Goal: Task Accomplishment & Management: Use online tool/utility

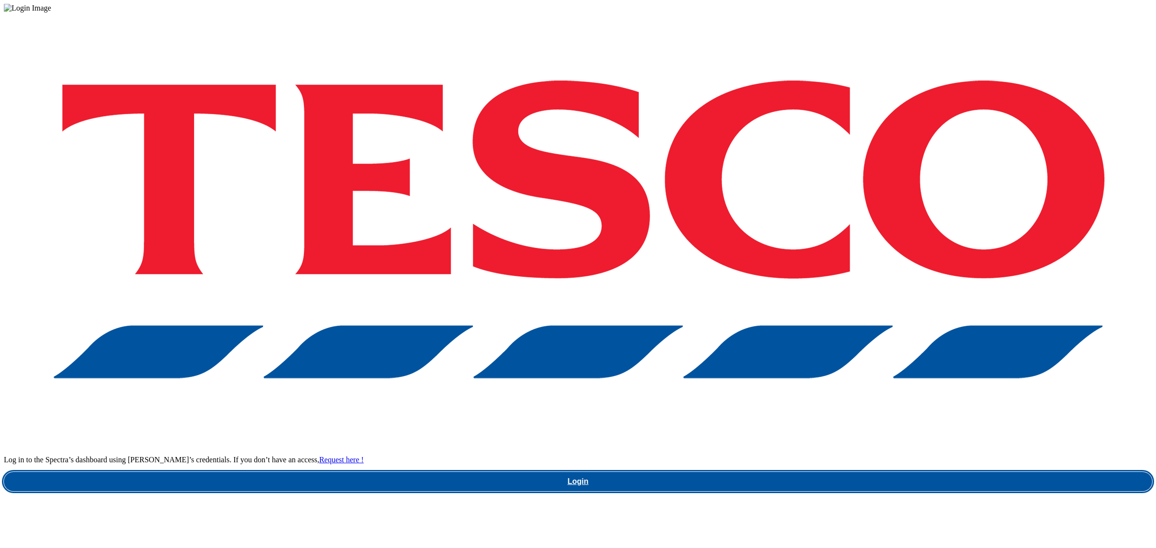
click at [875, 472] on link "Login" at bounding box center [578, 481] width 1148 height 19
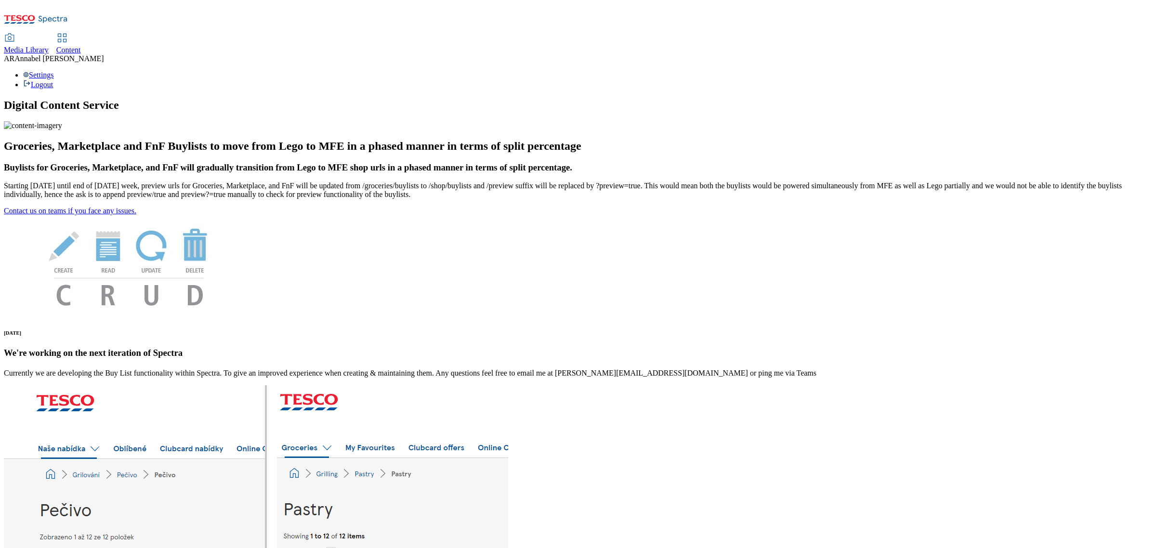
click at [81, 46] on div "Content" at bounding box center [68, 50] width 25 height 9
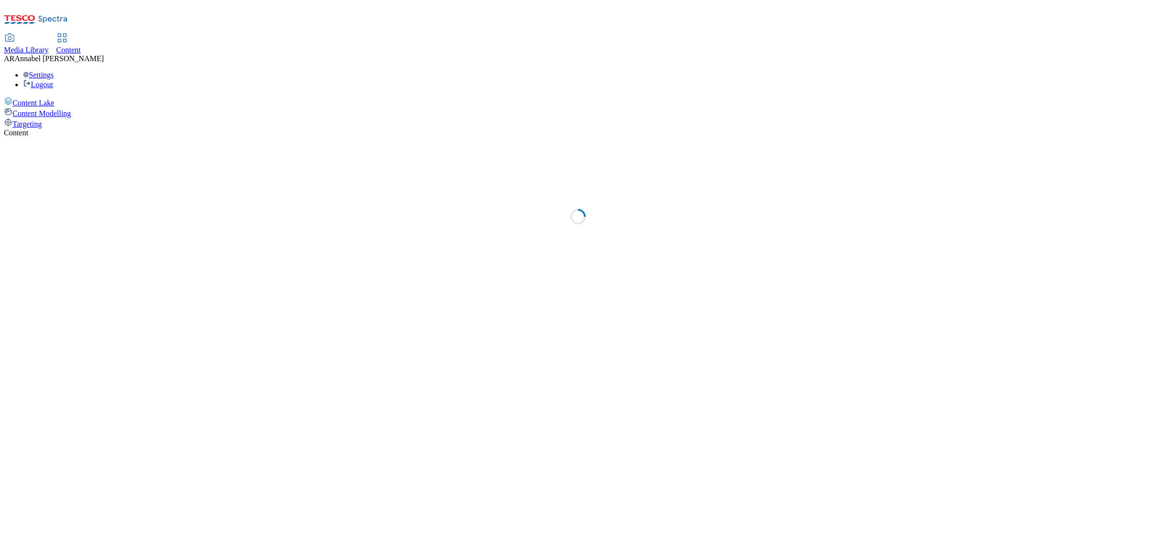
select select "ghs-uk"
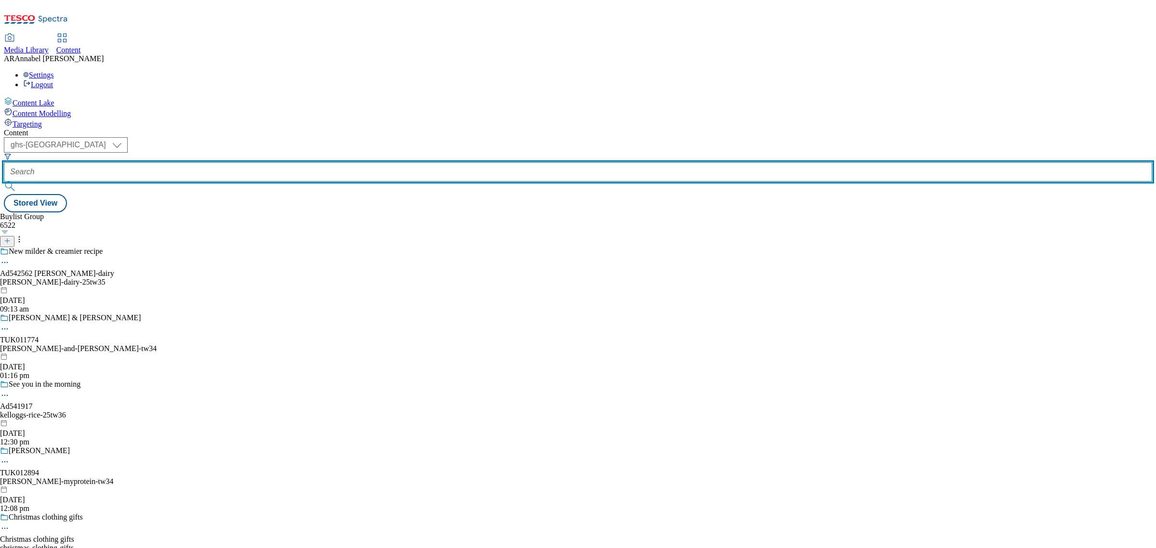
click at [242, 162] on input "text" at bounding box center [578, 171] width 1148 height 19
paste input "asahi-peroni-25tw33"
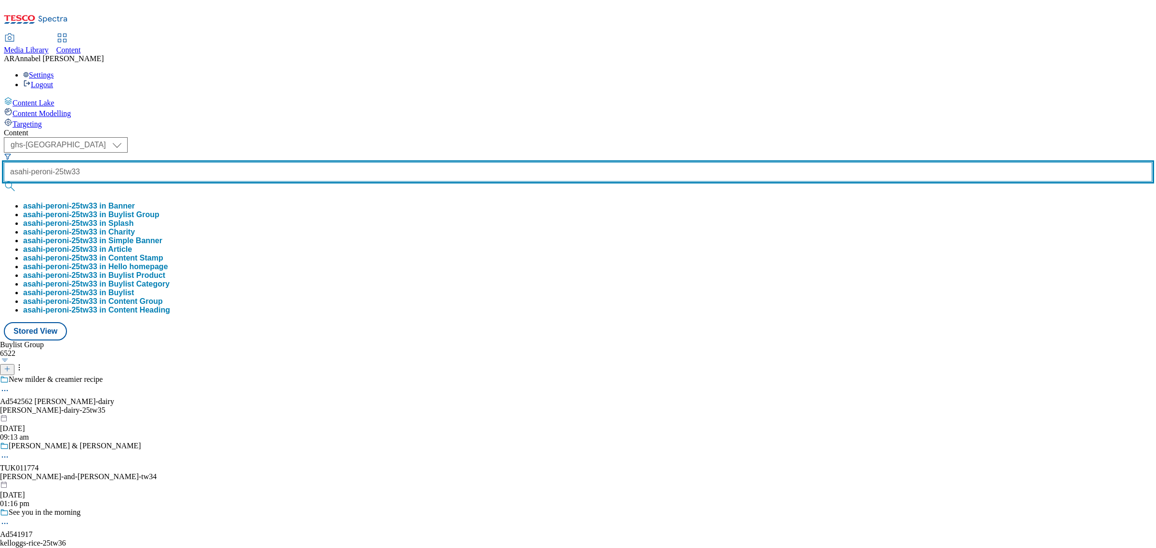
type input "asahi-peroni-25tw33"
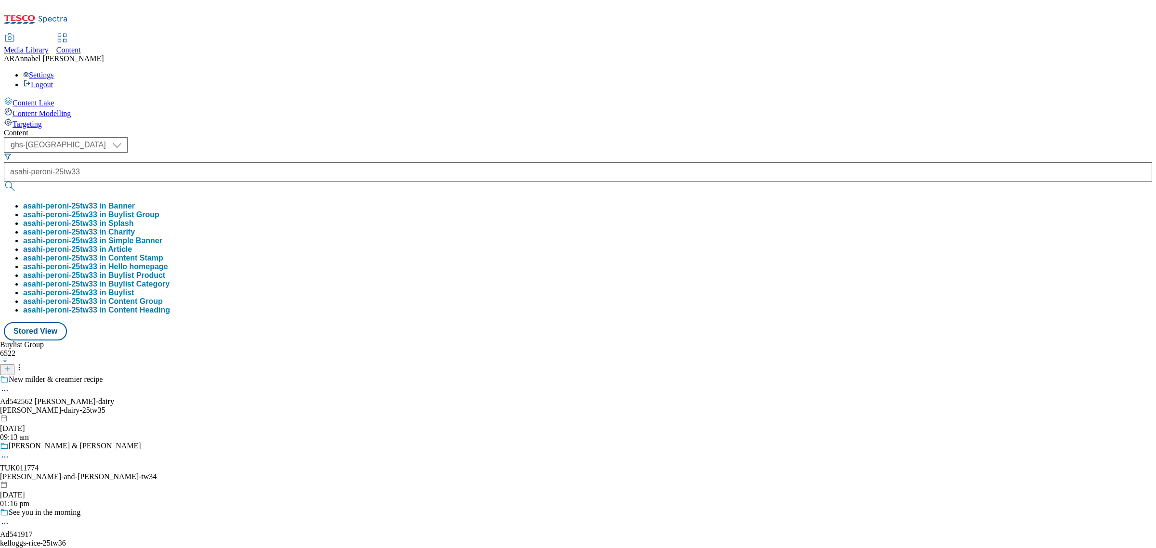
click at [159, 210] on button "asahi-peroni-25tw33 in Buylist Group" at bounding box center [91, 214] width 136 height 9
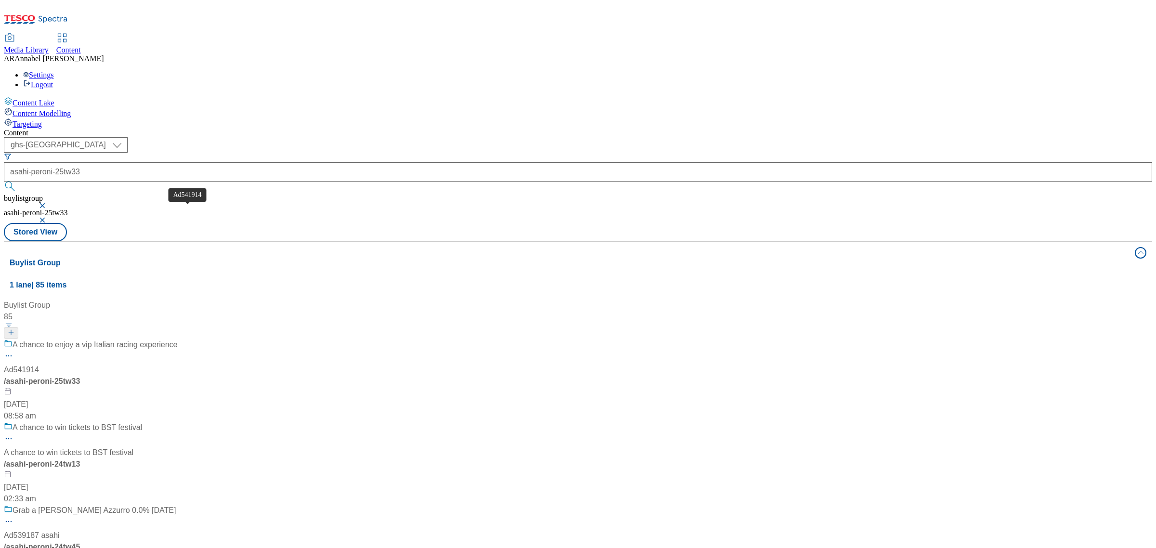
click at [39, 364] on div "Ad541914" at bounding box center [21, 370] width 35 height 12
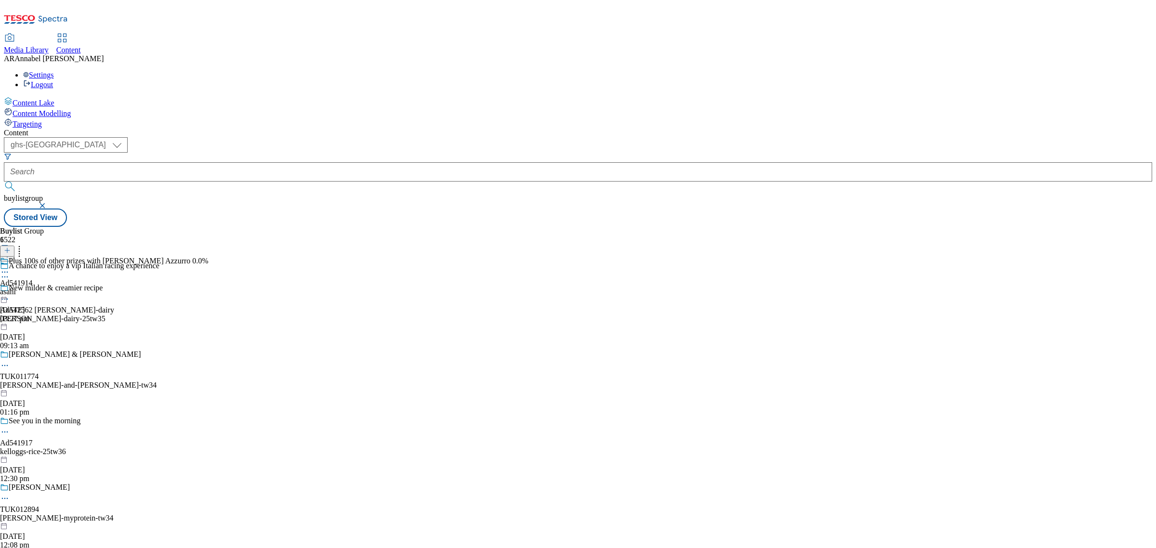
click at [10, 267] on icon at bounding box center [5, 272] width 10 height 10
click at [62, 344] on span "Un-preview" at bounding box center [46, 347] width 32 height 7
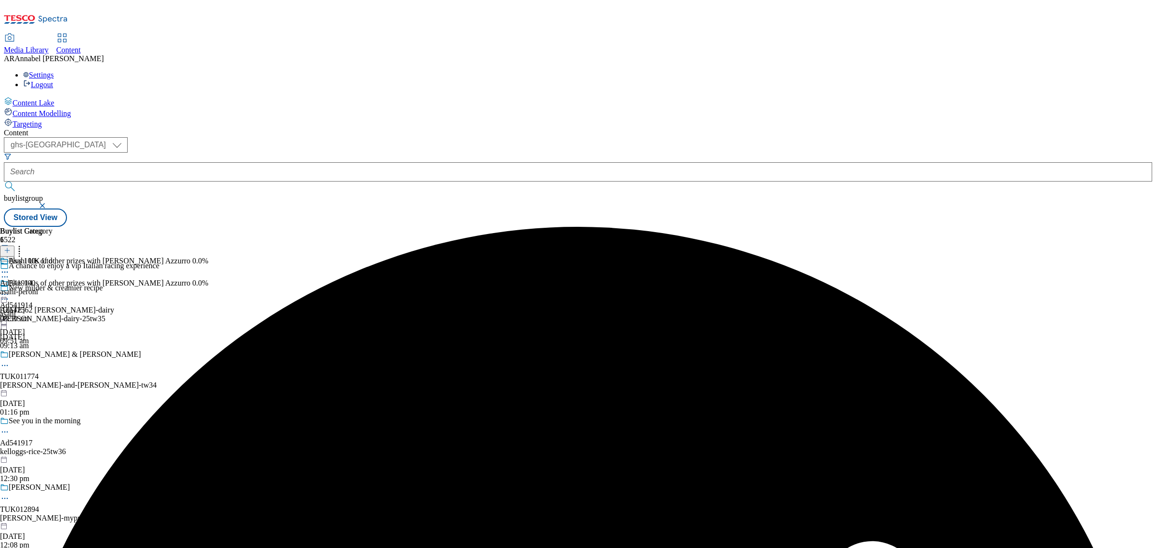
click at [10, 289] on icon at bounding box center [5, 294] width 10 height 10
click at [10, 272] on icon at bounding box center [5, 277] width 10 height 10
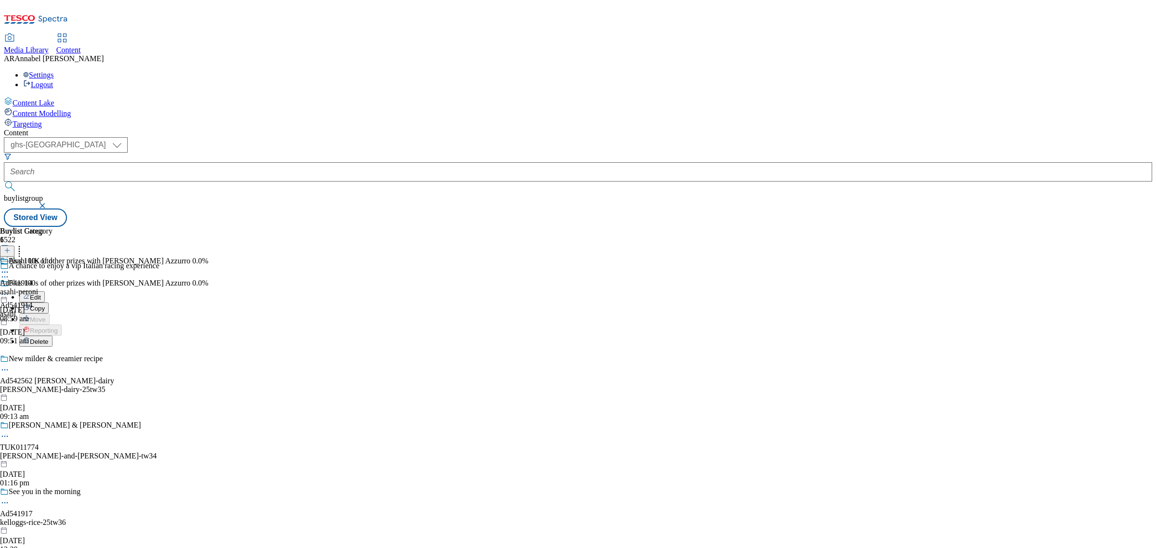
click at [41, 294] on span "Edit" at bounding box center [35, 297] width 11 height 7
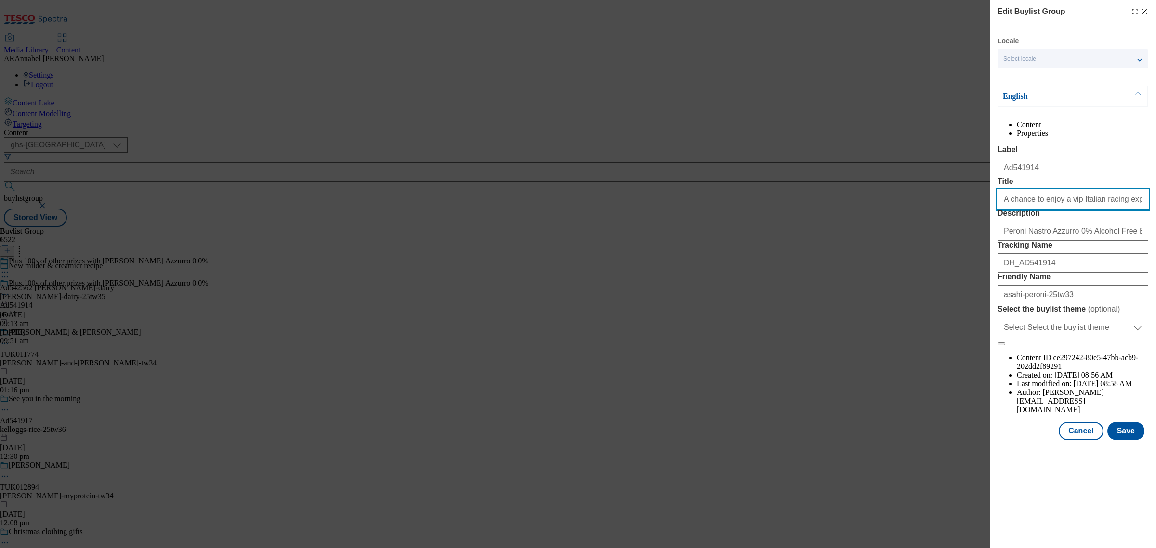
drag, startPoint x: 1130, startPoint y: 235, endPoint x: 938, endPoint y: 235, distance: 191.7
click at [938, 235] on div "Edit Buylist Group Locale Select locale English Welsh English Content Propertie…" at bounding box center [578, 274] width 1156 height 548
click at [1007, 209] on input "PEroni 0.0%" at bounding box center [1072, 199] width 151 height 19
type input "Peroni 0.0%"
click at [1128, 440] on button "Save" at bounding box center [1125, 431] width 37 height 18
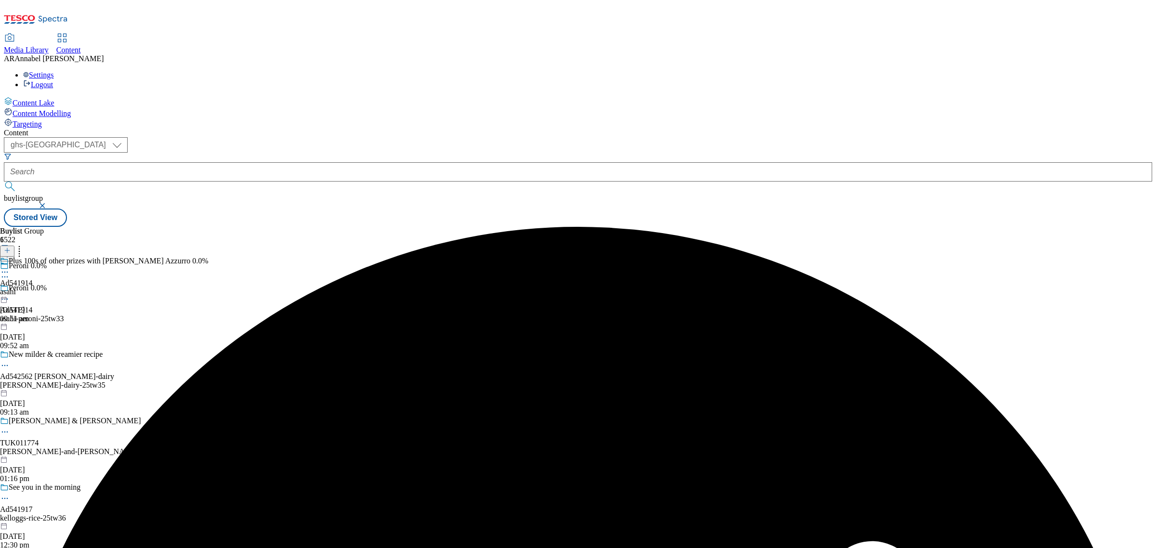
click at [10, 267] on icon at bounding box center [5, 272] width 10 height 10
click at [45, 287] on button "Edit" at bounding box center [32, 292] width 26 height 11
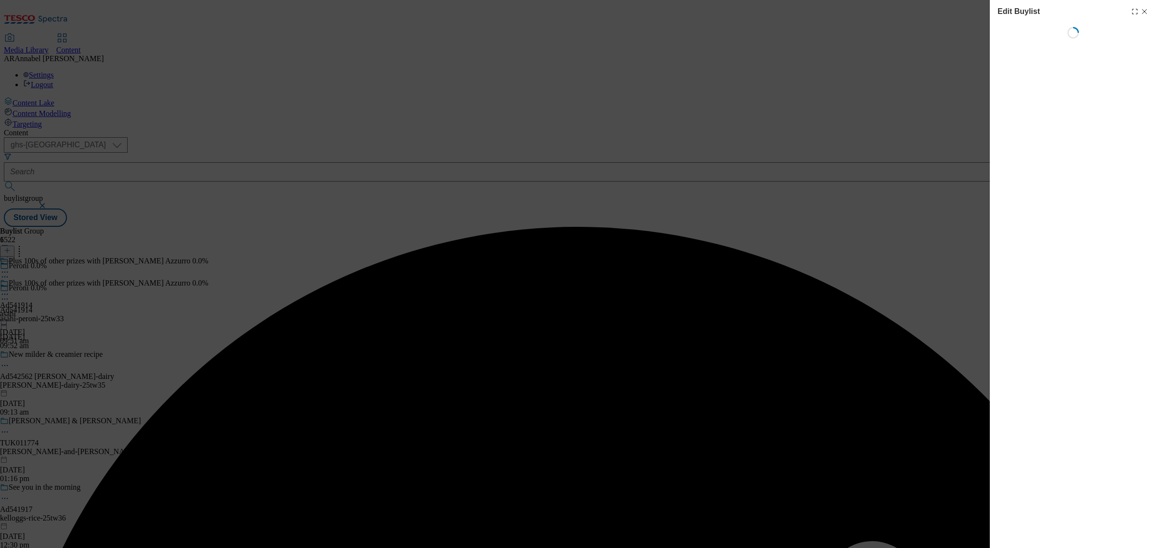
select select "tactical"
select select "supplier funded short term 1-3 weeks"
select select "dunnhumby"
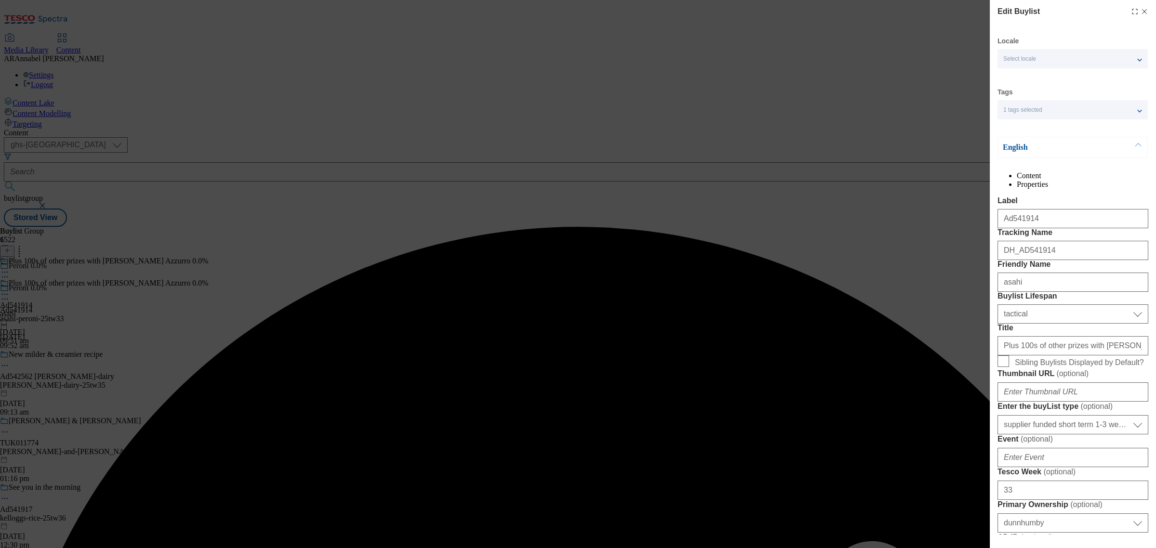
select select "Banner"
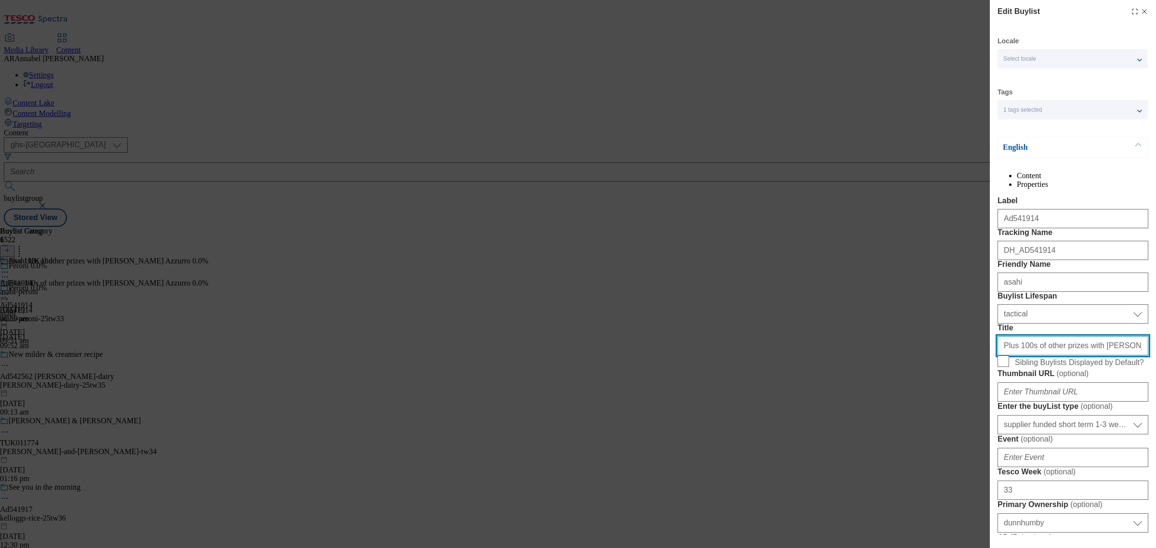
scroll to position [0, 1]
drag, startPoint x: 1002, startPoint y: 430, endPoint x: 1155, endPoint y: 449, distance: 153.8
click at [1155, 449] on div "Edit Buylist Locale Select locale English Welsh Tags 1 tags selected fnf market…" at bounding box center [1073, 267] width 166 height 535
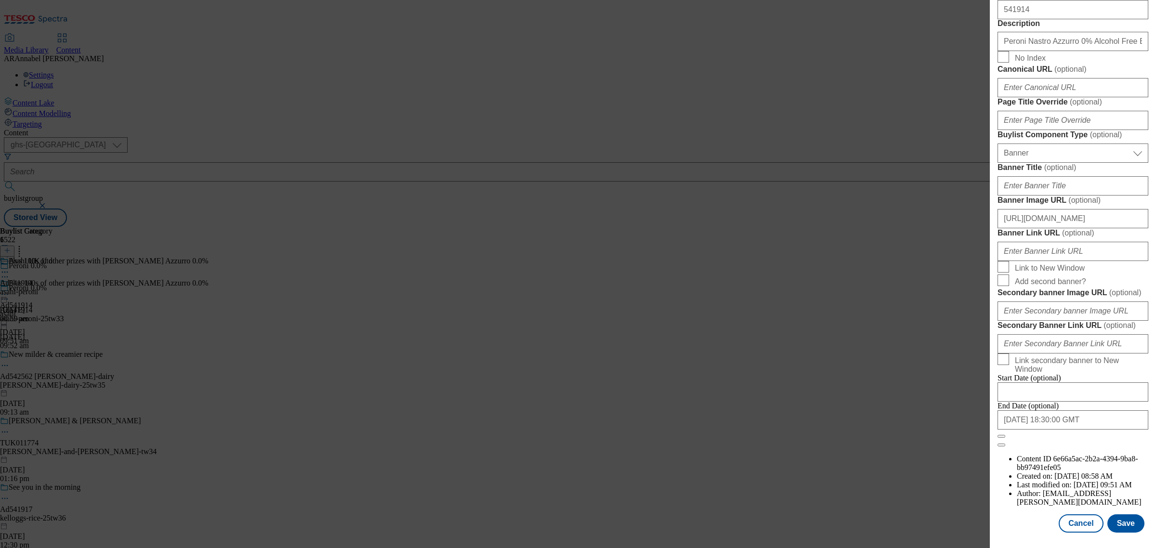
scroll to position [912, 1]
click at [1111, 514] on button "Save" at bounding box center [1125, 523] width 37 height 18
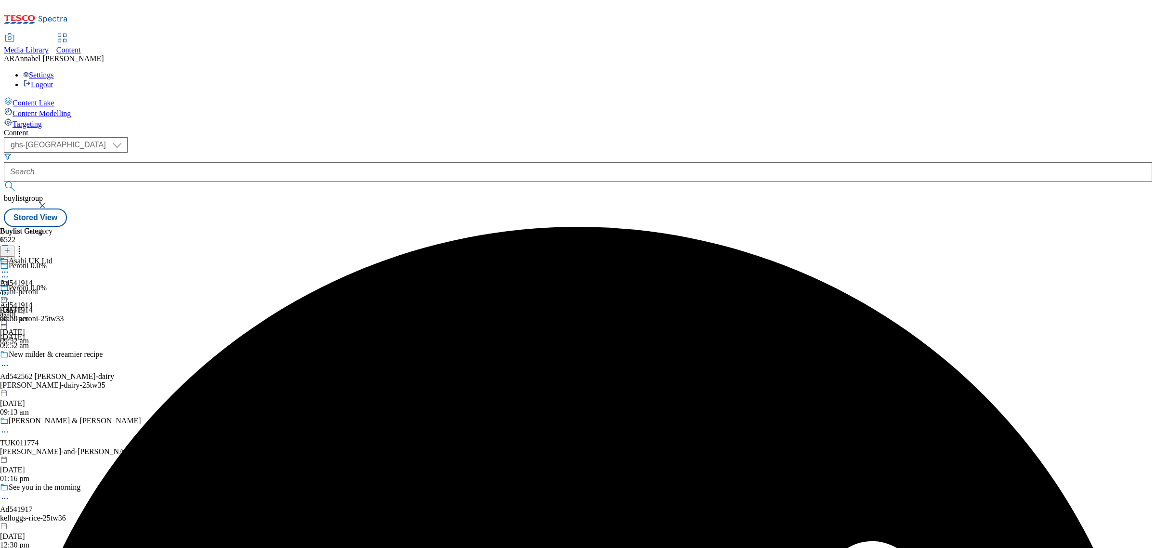
click at [10, 289] on icon at bounding box center [5, 294] width 10 height 10
click at [52, 355] on span "Preview" at bounding box center [41, 358] width 23 height 7
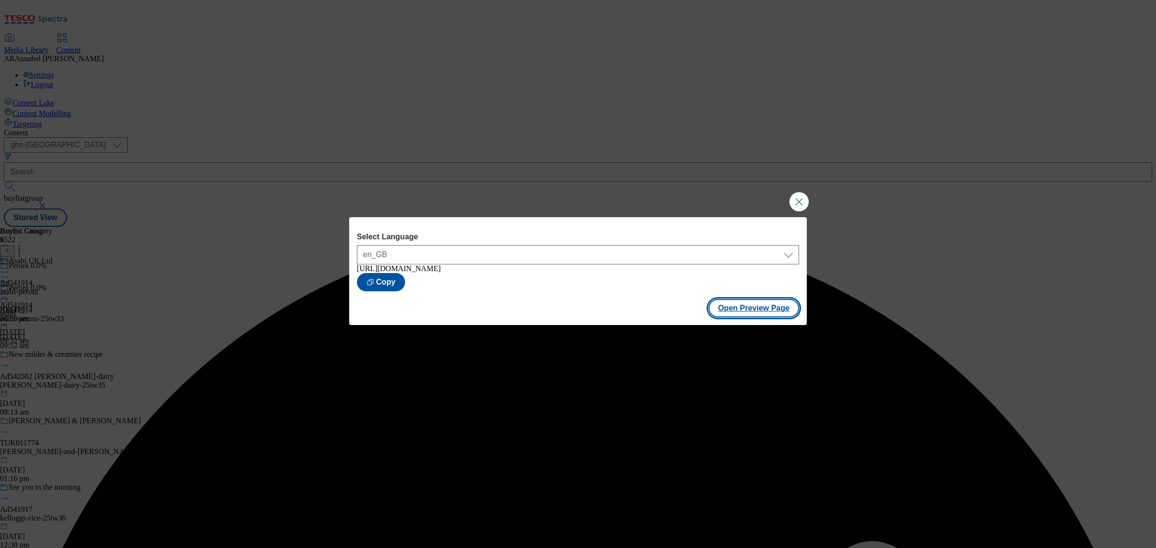
click at [735, 314] on button "Open Preview Page" at bounding box center [753, 308] width 91 height 18
click at [797, 201] on button "Close Modal" at bounding box center [798, 201] width 19 height 19
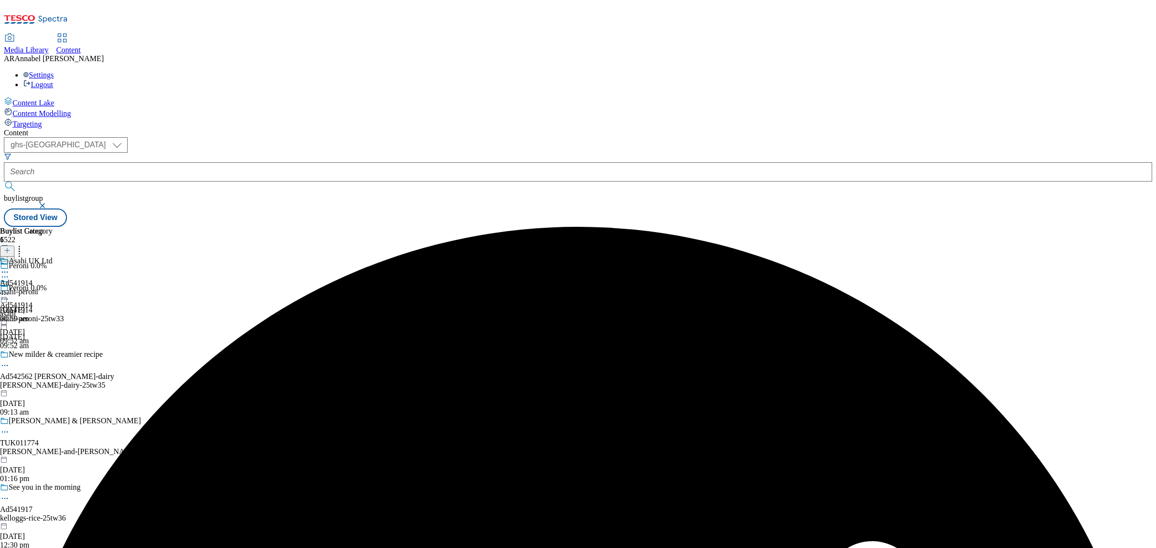
click at [10, 289] on icon at bounding box center [5, 294] width 10 height 10
click at [51, 389] on span "Publish" at bounding box center [40, 392] width 21 height 7
